Goal: Information Seeking & Learning: Learn about a topic

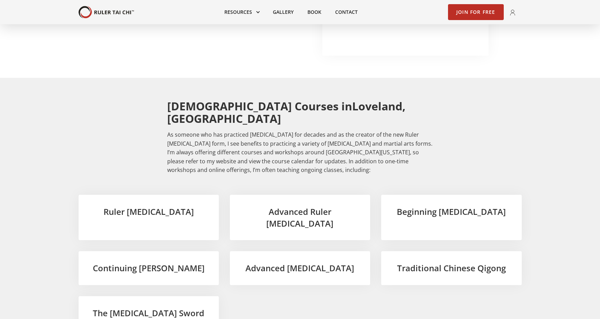
scroll to position [1003, 0]
click at [450, 205] on h3 "Beginning Tai Chi" at bounding box center [451, 211] width 118 height 12
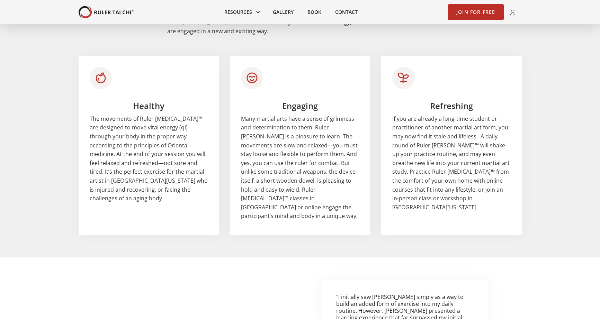
scroll to position [623, 0]
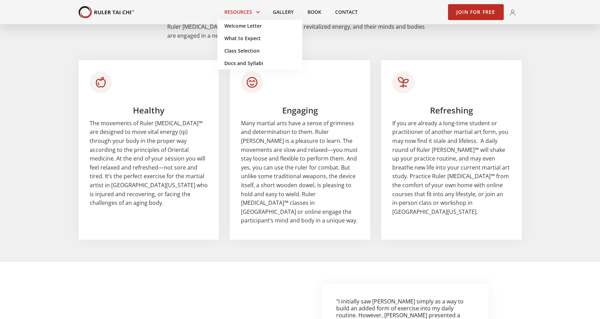
click at [244, 13] on link at bounding box center [241, 11] width 48 height 15
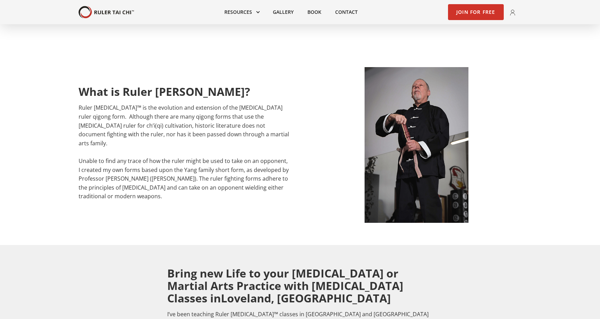
scroll to position [311, 0]
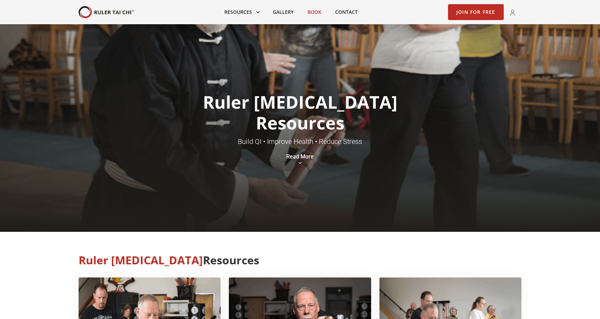
click at [313, 13] on link "Book" at bounding box center [314, 11] width 28 height 15
click at [346, 12] on link "Contact" at bounding box center [346, 11] width 36 height 15
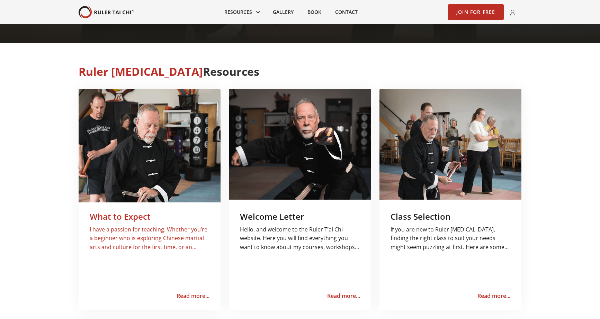
scroll to position [242, 0]
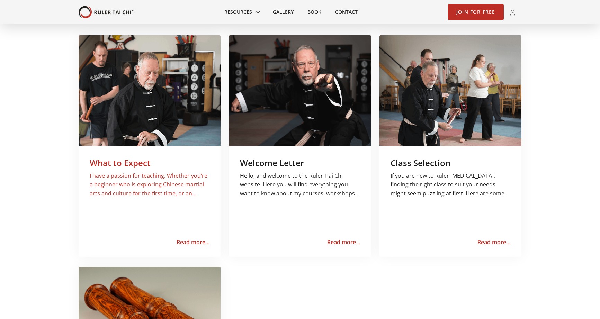
click at [113, 158] on h3 "What to Expect" at bounding box center [150, 163] width 120 height 12
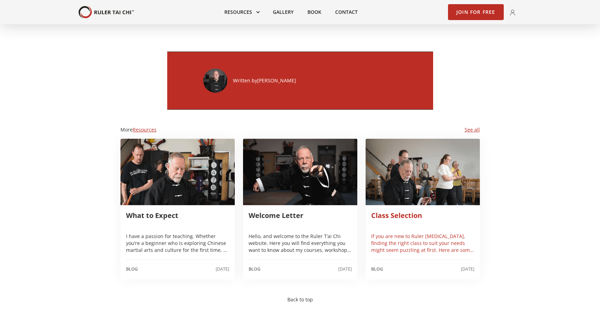
scroll to position [727, 0]
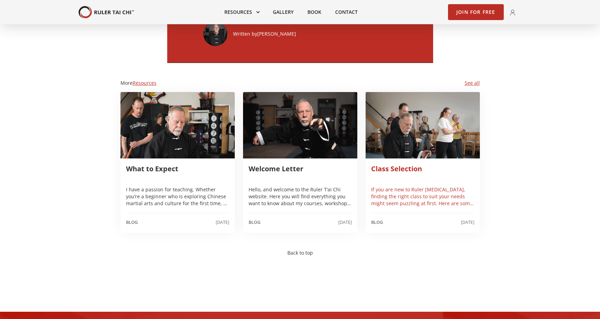
click at [414, 186] on p "If you are new to Ruler [MEDICAL_DATA], finding the right class to suit your ne…" at bounding box center [422, 196] width 103 height 21
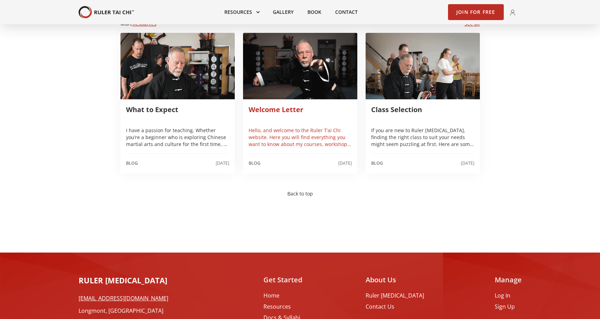
scroll to position [760, 0]
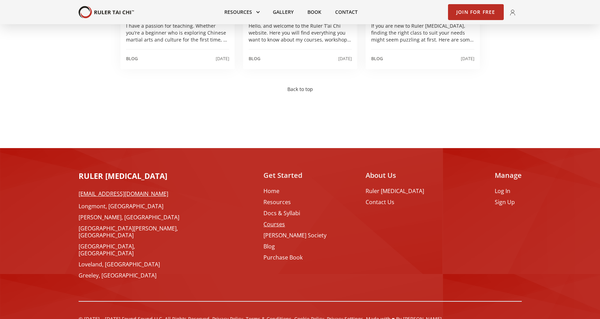
click at [282, 221] on link "Courses" at bounding box center [294, 224] width 63 height 7
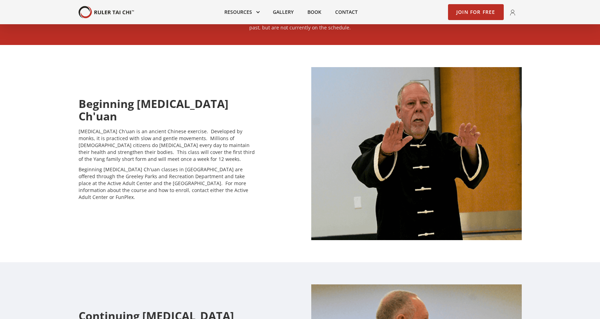
scroll to position [381, 0]
